Goal: Find specific page/section: Find specific page/section

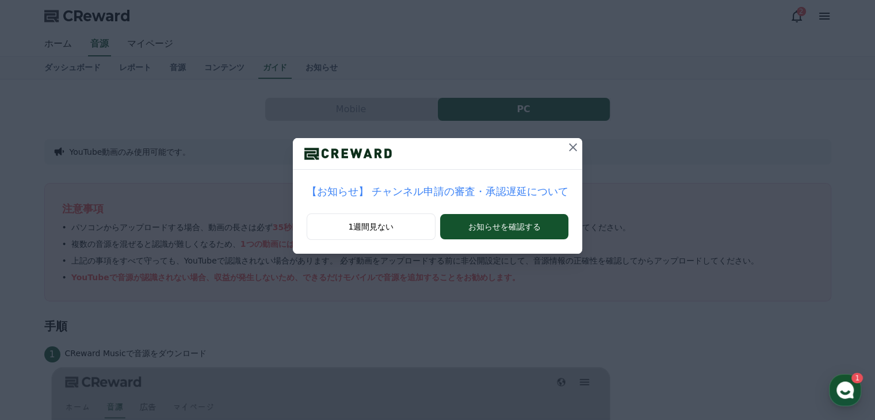
click at [569, 146] on icon at bounding box center [573, 147] width 8 height 8
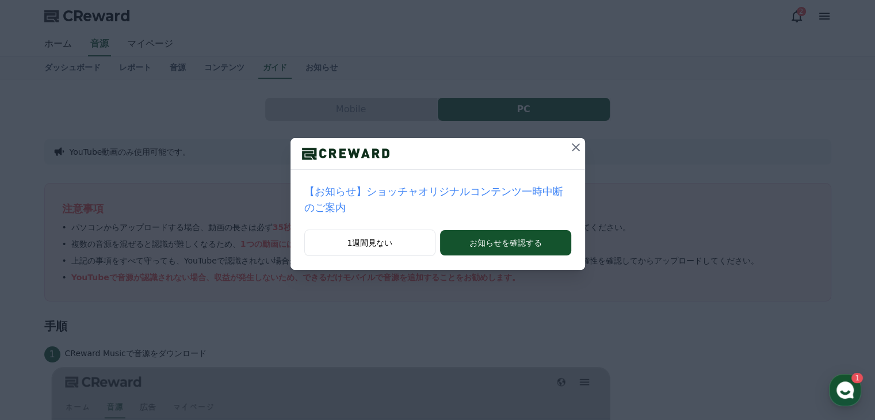
click at [569, 144] on icon at bounding box center [576, 147] width 14 height 14
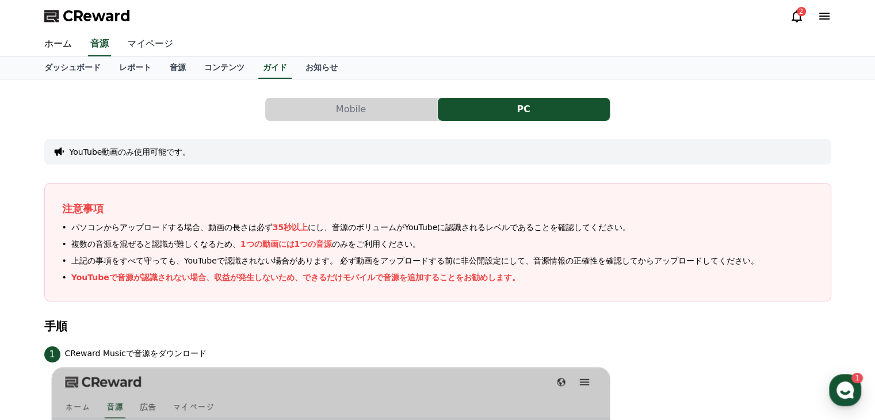
click at [143, 44] on link "マイページ" at bounding box center [150, 44] width 64 height 24
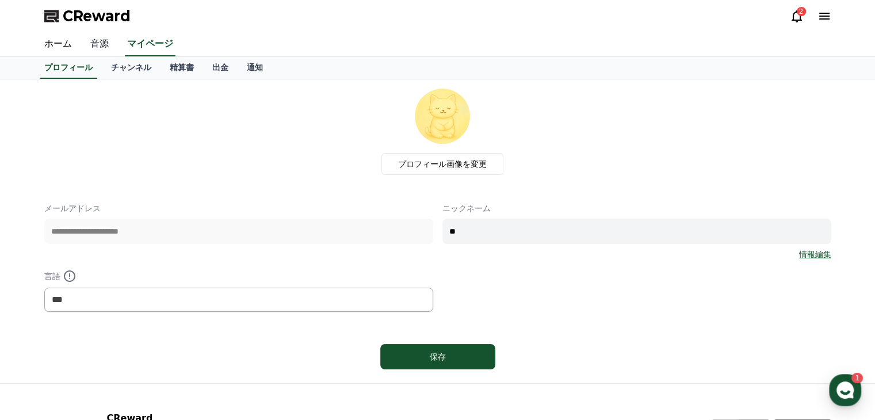
click at [93, 42] on link "音源" at bounding box center [99, 44] width 37 height 24
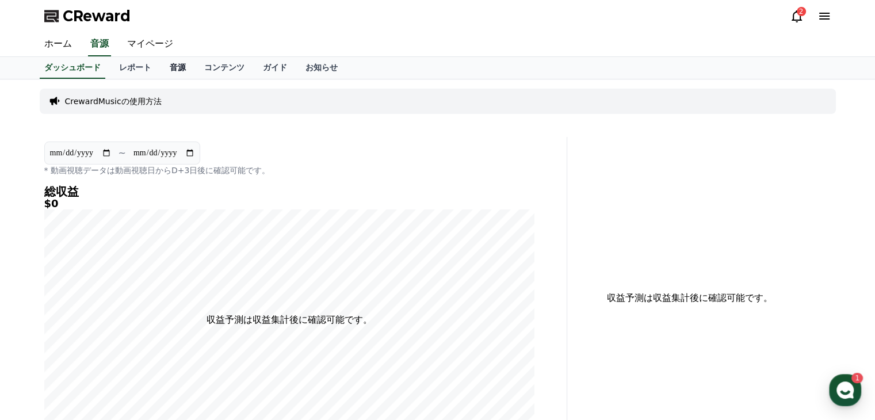
click at [161, 68] on link "音源" at bounding box center [178, 68] width 35 height 22
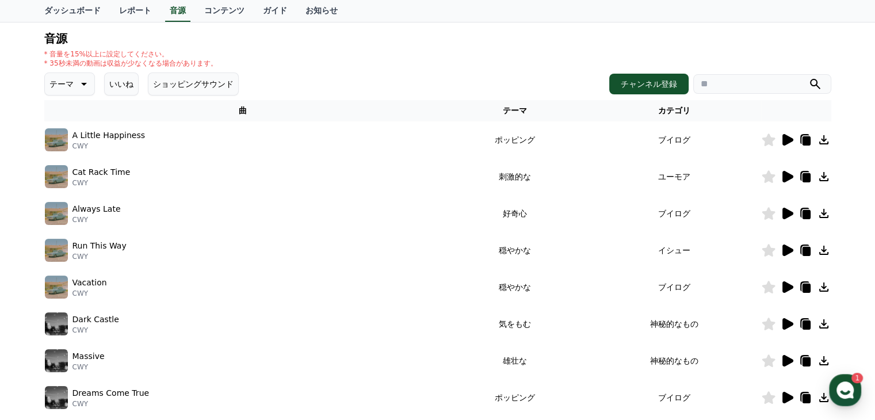
scroll to position [115, 0]
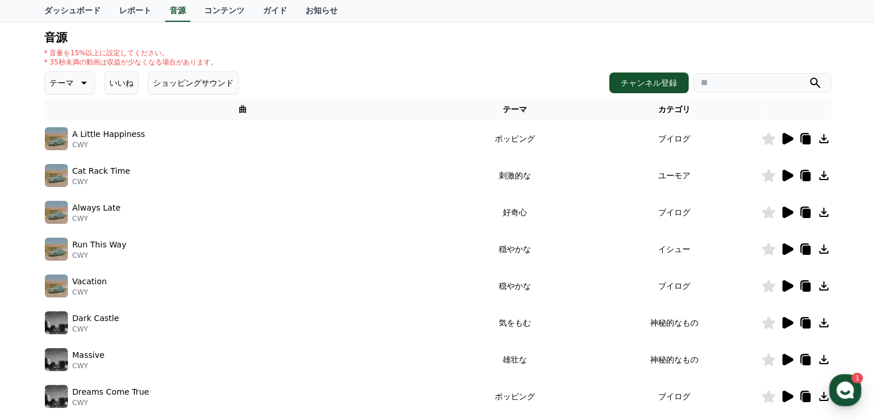
click at [785, 139] on icon at bounding box center [787, 139] width 11 height 12
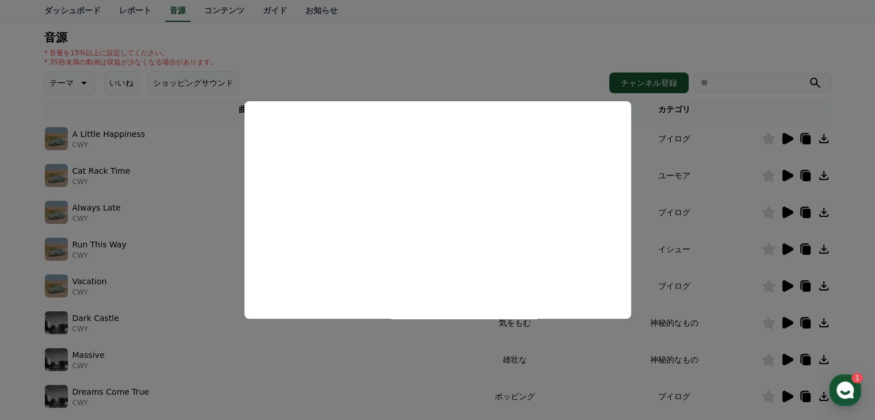
click at [826, 138] on button "close modal" at bounding box center [437, 210] width 875 height 420
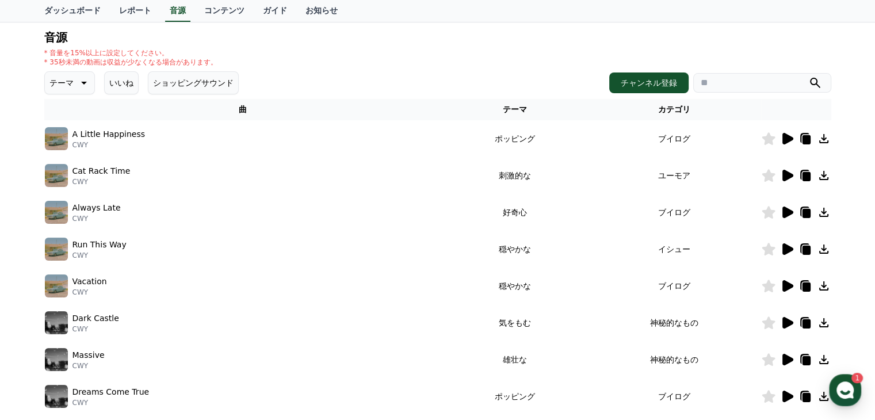
click at [824, 138] on icon at bounding box center [824, 139] width 14 height 14
